Goal: Complete application form

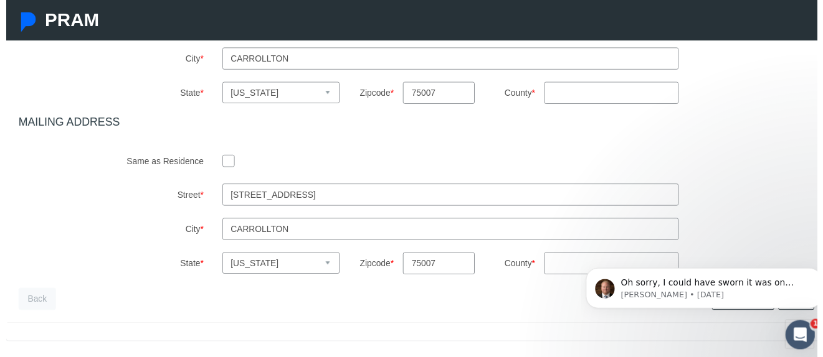
scroll to position [532, 0]
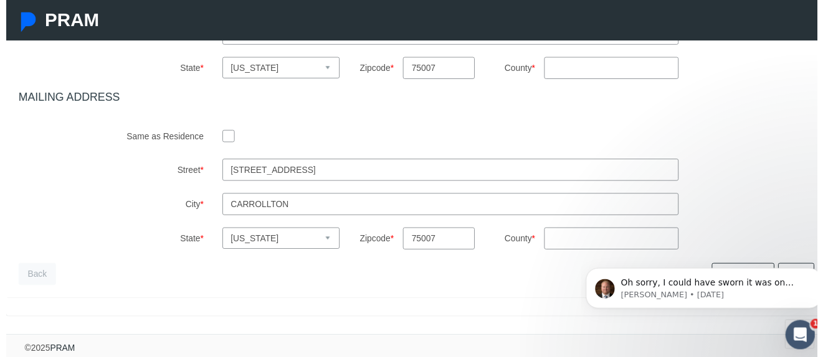
click at [221, 132] on input "checkbox" at bounding box center [225, 137] width 12 height 12
checkbox input "true"
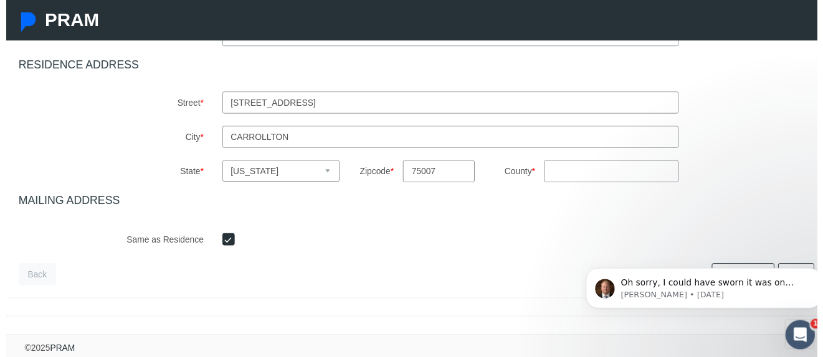
scroll to position [427, 0]
click at [819, 273] on icon "Dismiss notification" at bounding box center [820, 272] width 4 height 4
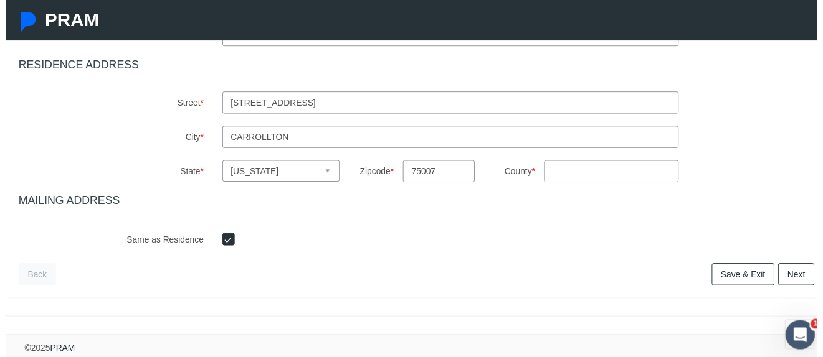
click at [796, 267] on link "Next" at bounding box center [801, 278] width 37 height 22
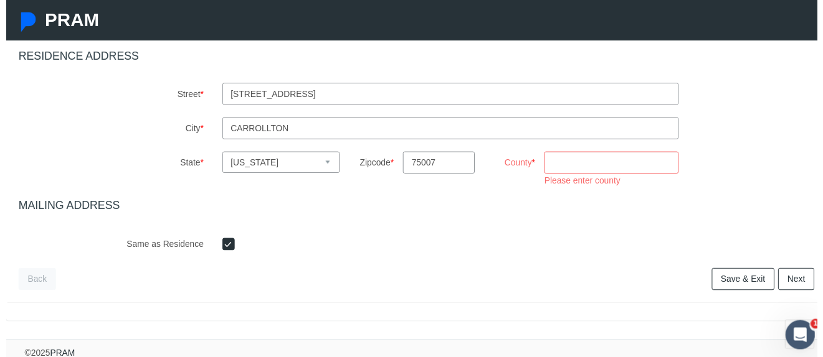
click at [575, 167] on input "County *" at bounding box center [613, 165] width 136 height 22
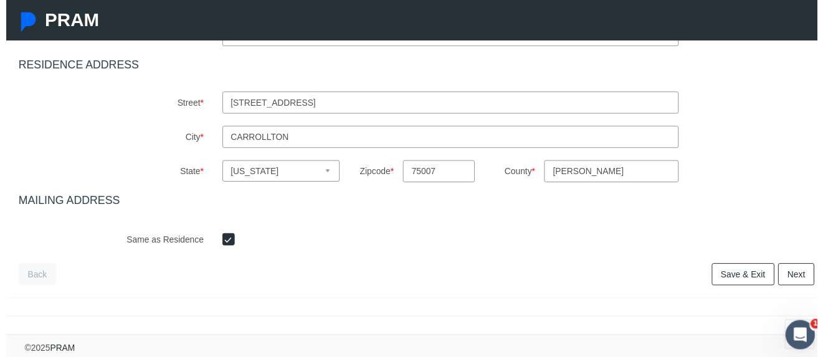
type input "[PERSON_NAME]"
click at [788, 267] on link "Next" at bounding box center [801, 278] width 37 height 22
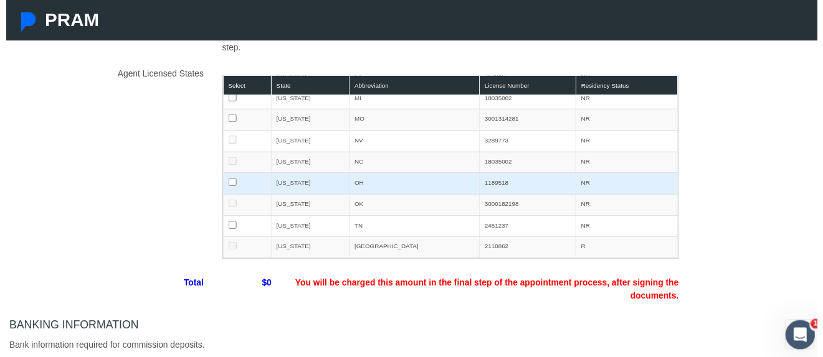
scroll to position [0, 0]
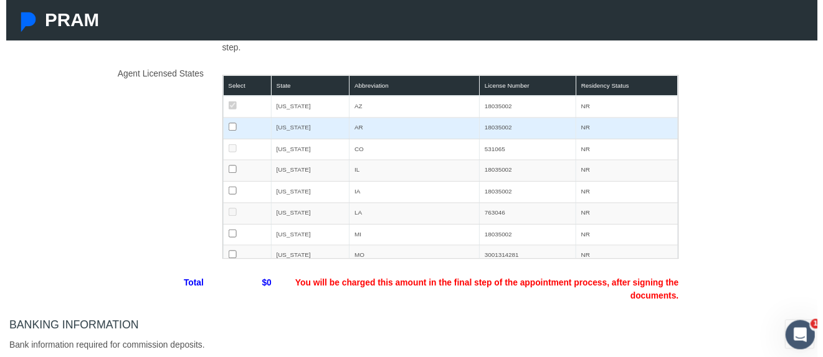
click at [225, 133] on input "checkbox" at bounding box center [229, 129] width 8 height 8
checkbox input "false"
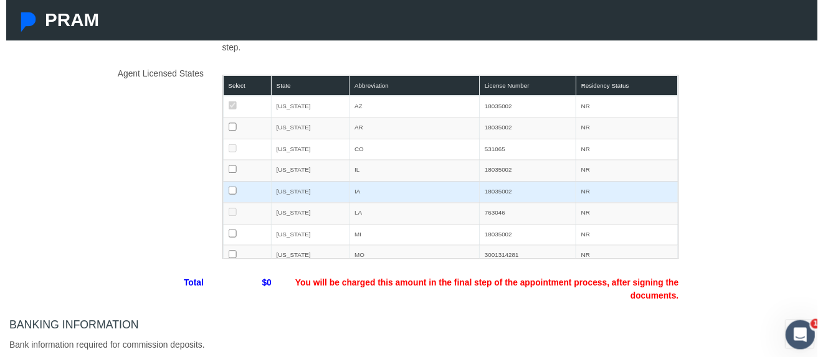
click at [229, 197] on input "checkbox" at bounding box center [229, 193] width 8 height 8
click at [225, 197] on input "checkbox" at bounding box center [229, 193] width 8 height 8
checkbox input "false"
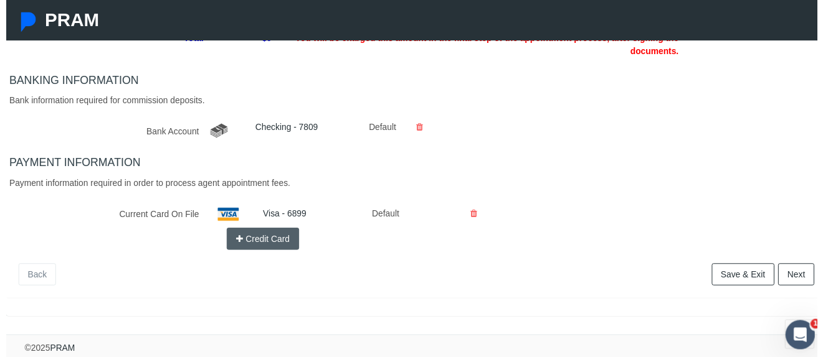
scroll to position [506, 0]
click at [795, 267] on link "Next" at bounding box center [801, 278] width 37 height 22
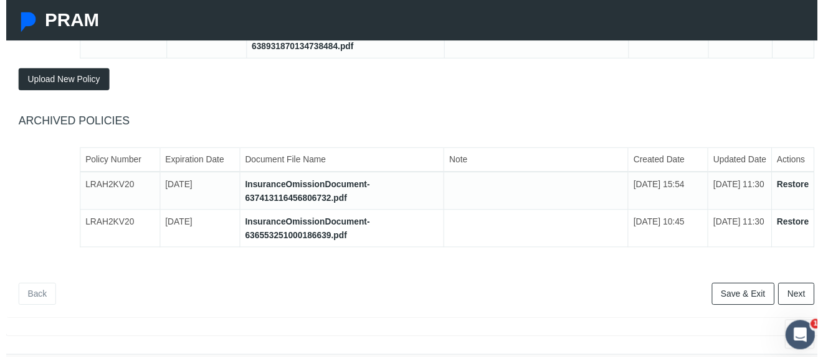
scroll to position [278, 0]
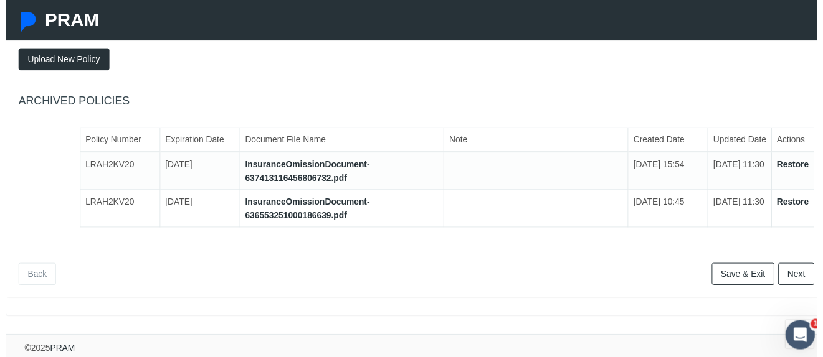
click at [788, 273] on link "Next" at bounding box center [801, 278] width 37 height 22
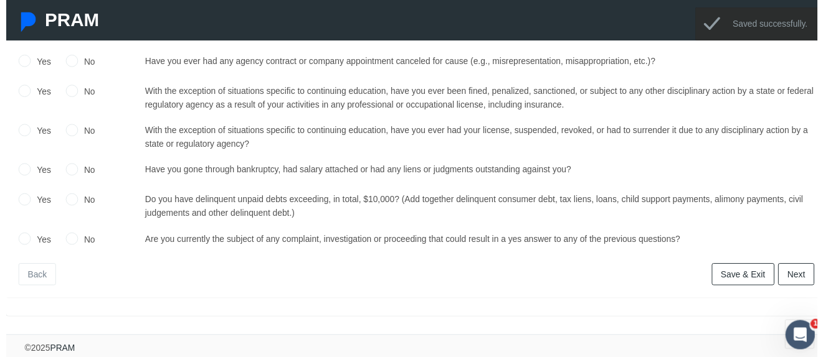
scroll to position [27, 0]
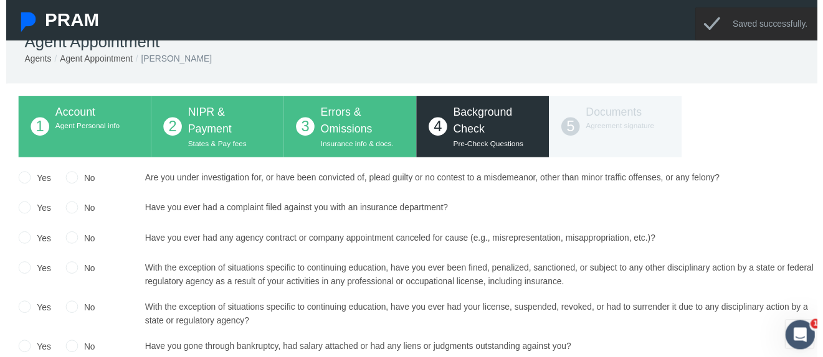
click at [65, 179] on input "No" at bounding box center [66, 179] width 12 height 12
radio input "true"
click at [72, 213] on input "No" at bounding box center [66, 210] width 12 height 12
radio input "true"
click at [68, 238] on input "No" at bounding box center [66, 240] width 12 height 12
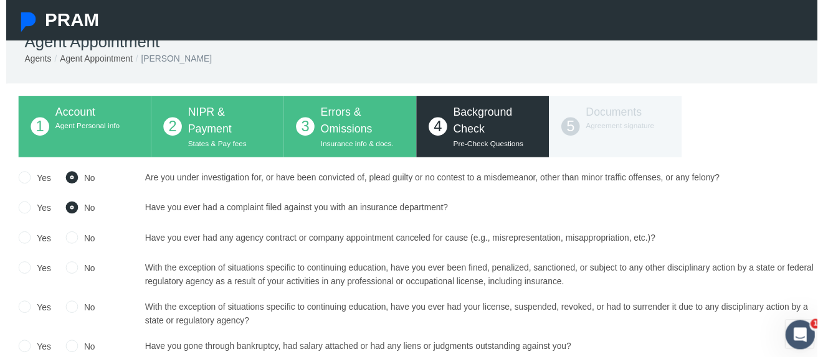
radio input "true"
click at [64, 267] on input "No" at bounding box center [66, 271] width 12 height 12
radio input "true"
click at [66, 308] on input "No" at bounding box center [66, 310] width 12 height 12
radio input "true"
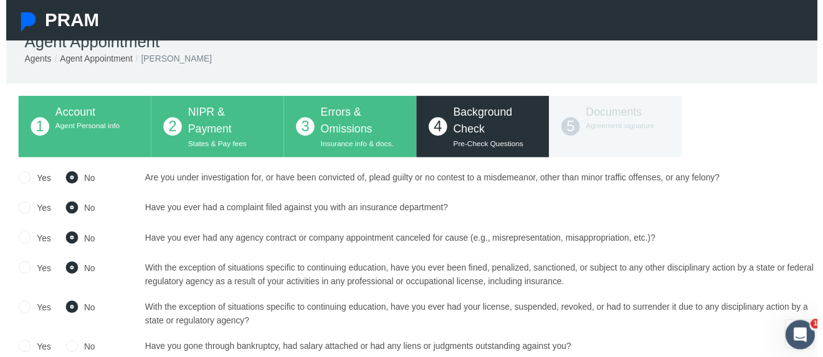
scroll to position [90, 0]
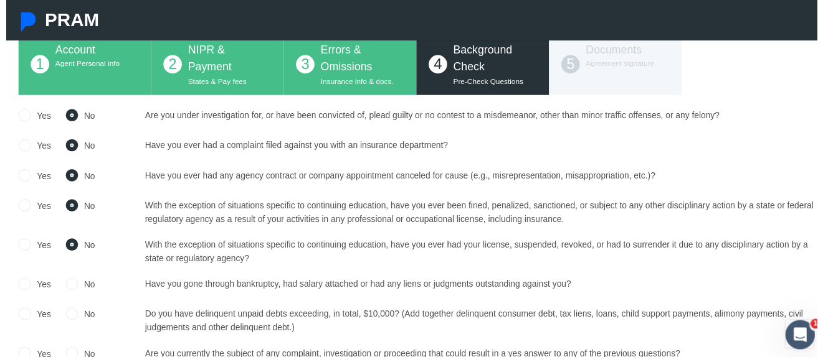
click at [66, 283] on input "No" at bounding box center [66, 287] width 12 height 12
radio input "true"
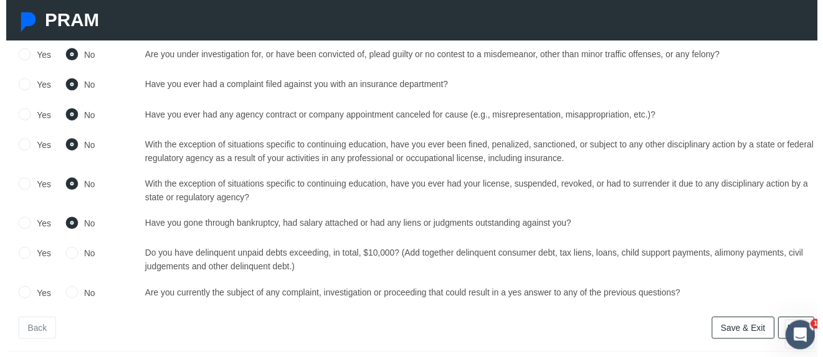
click at [67, 255] on input "No" at bounding box center [66, 256] width 12 height 12
radio input "true"
click at [66, 300] on input "No" at bounding box center [66, 296] width 12 height 12
radio input "true"
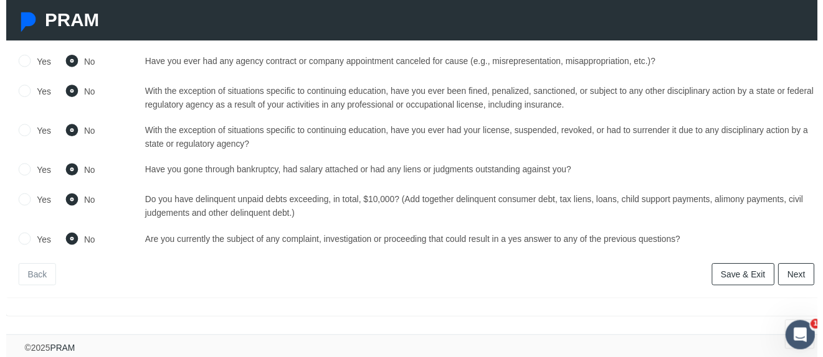
scroll to position [215, 0]
click at [784, 268] on link "Next" at bounding box center [801, 278] width 37 height 22
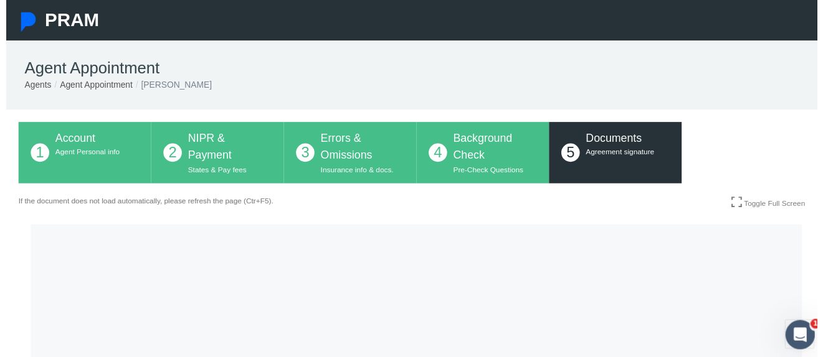
scroll to position [125, 0]
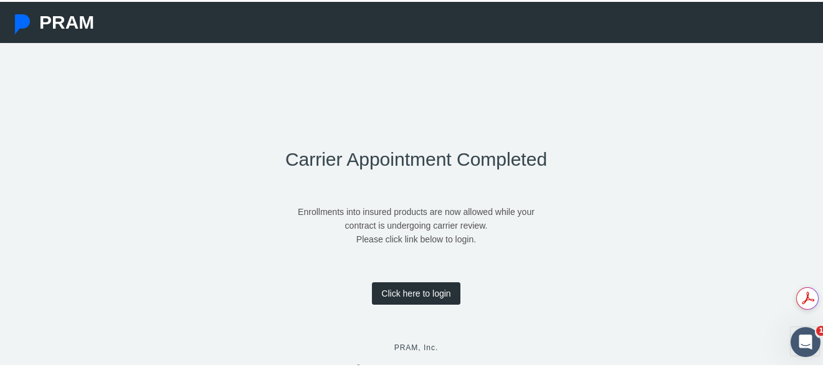
click at [419, 292] on link "Click here to login" at bounding box center [416, 291] width 88 height 22
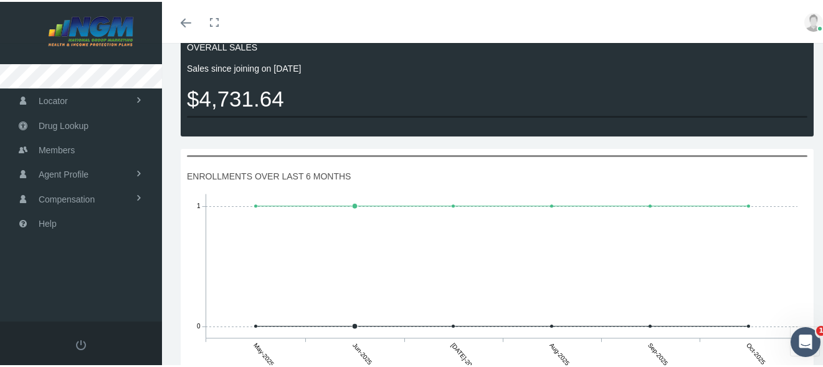
scroll to position [623, 0]
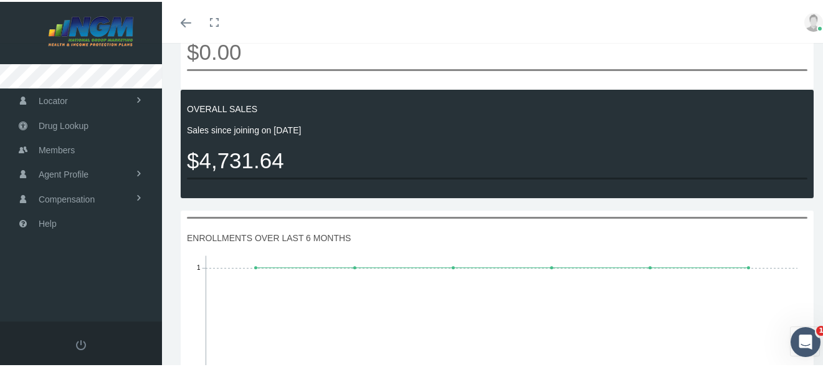
click at [801, 30] on link at bounding box center [813, 20] width 37 height 41
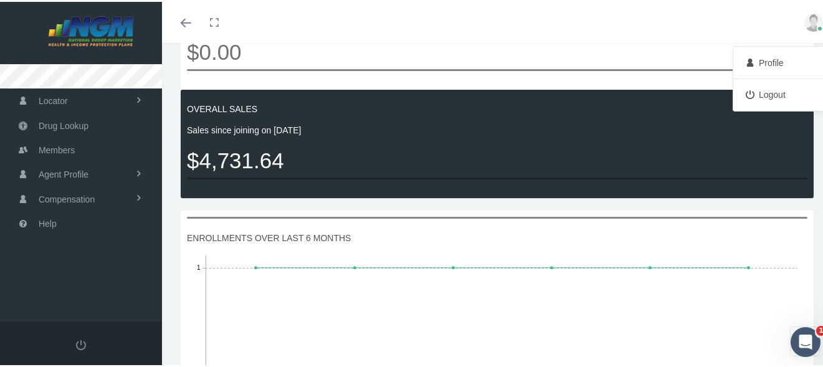
click at [748, 92] on link "Logout" at bounding box center [782, 93] width 92 height 24
